Goal: Find specific page/section

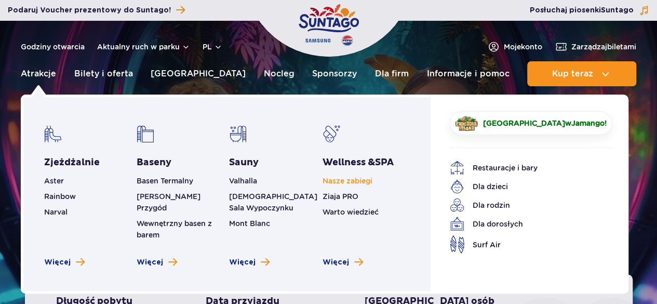
click at [360, 182] on link "Nasze zabiegi" at bounding box center [348, 181] width 50 height 8
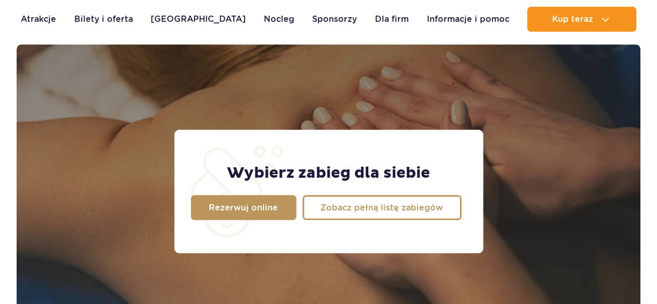
scroll to position [819, 0]
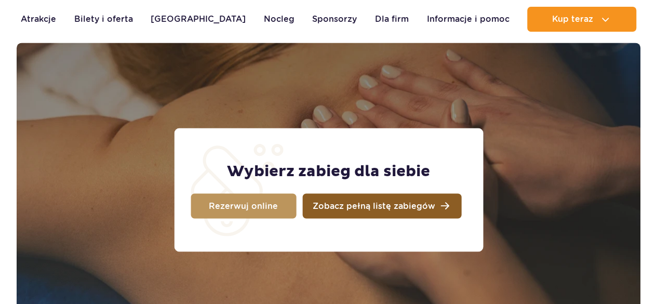
click at [380, 209] on span "Zobacz pełną listę zabiegów" at bounding box center [374, 206] width 123 height 8
